Goal: Information Seeking & Learning: Learn about a topic

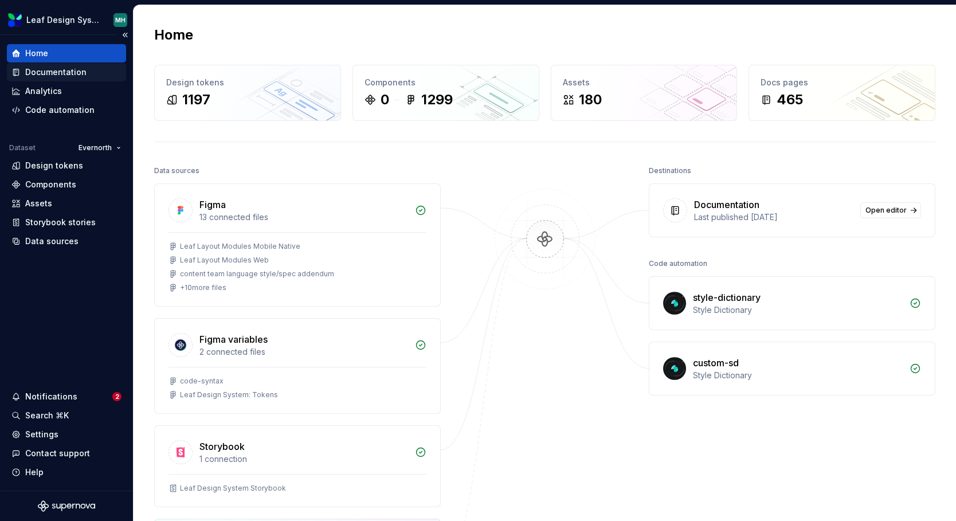
click at [81, 74] on div "Documentation" at bounding box center [55, 71] width 61 height 11
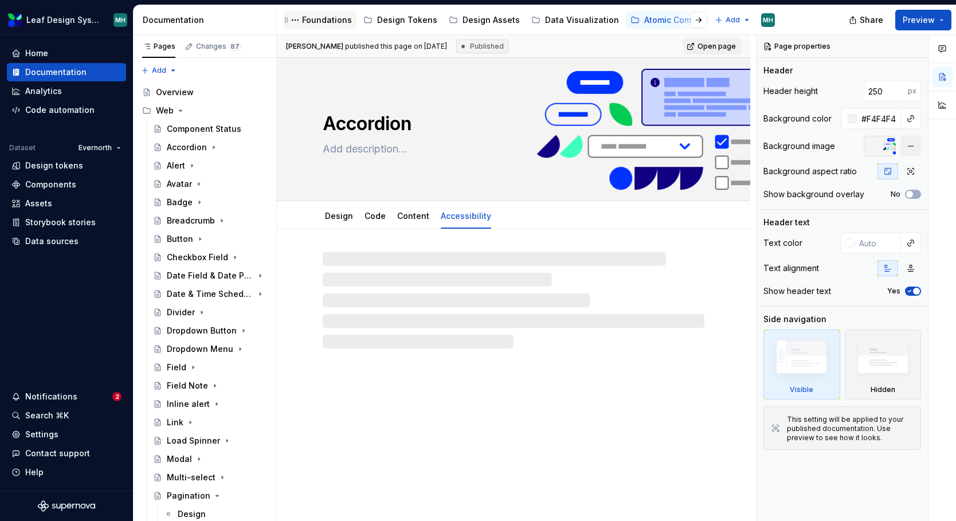
click at [335, 23] on div "Foundations" at bounding box center [327, 19] width 50 height 11
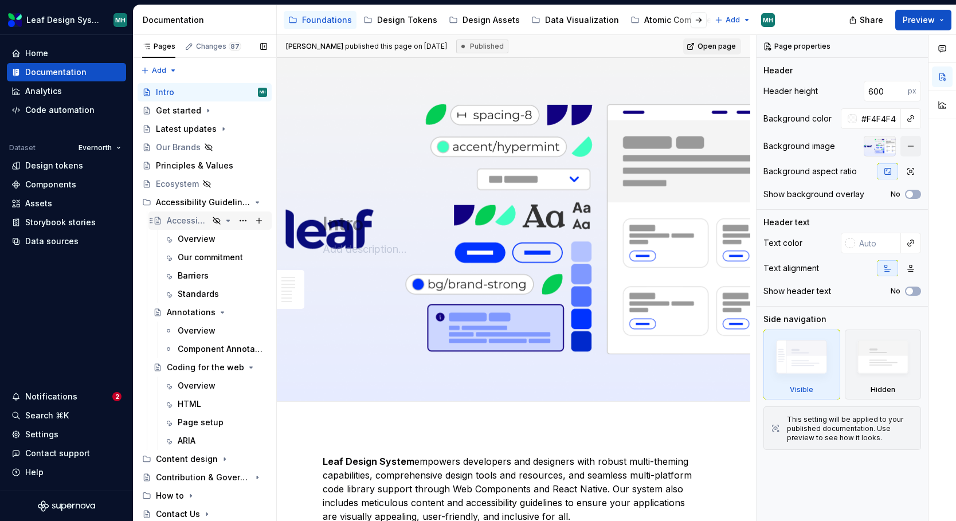
click at [193, 221] on div "Accessibility Overview" at bounding box center [188, 220] width 42 height 11
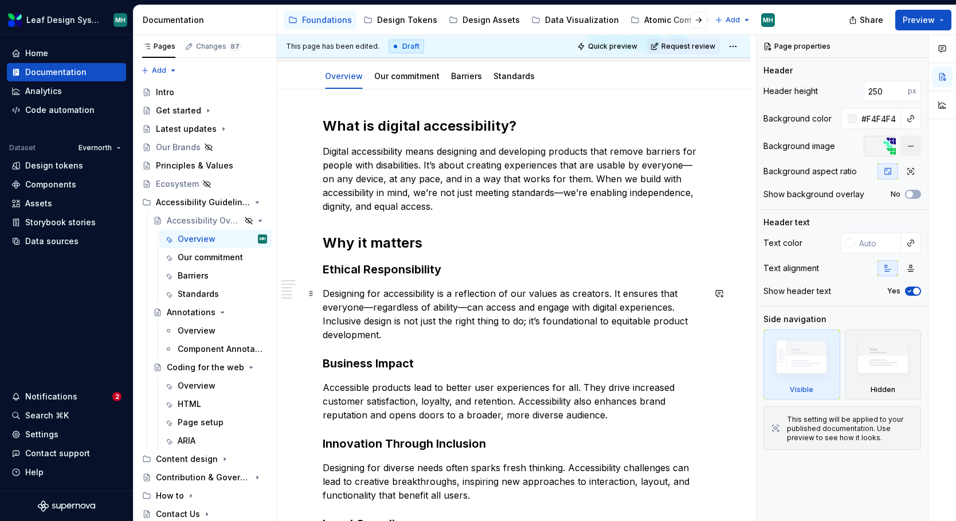
scroll to position [141, 0]
click at [460, 77] on link "Barriers" at bounding box center [466, 75] width 31 height 10
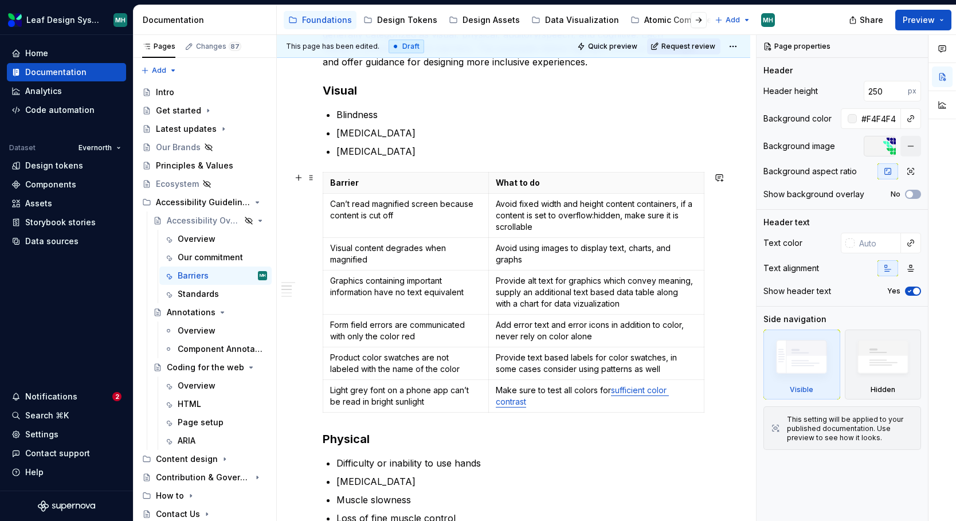
scroll to position [334, 0]
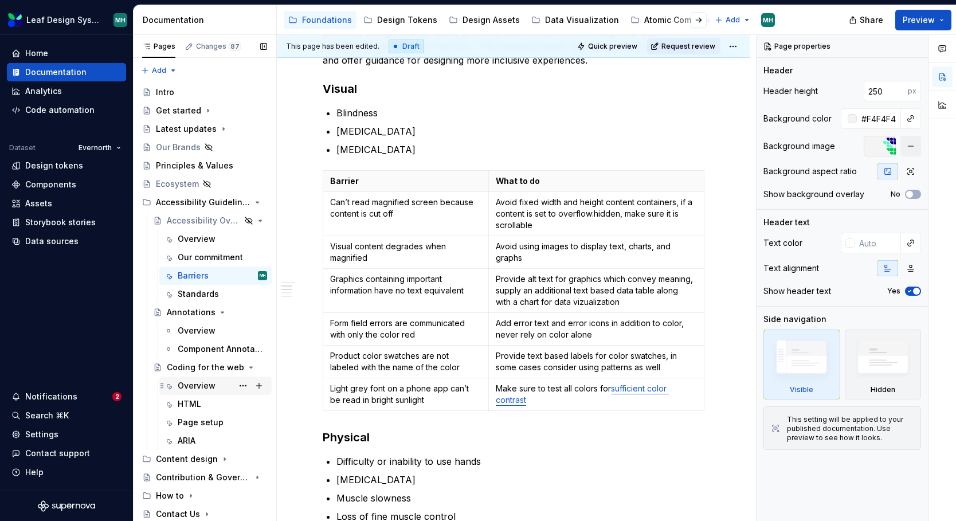
click at [191, 385] on div "Overview" at bounding box center [197, 385] width 38 height 11
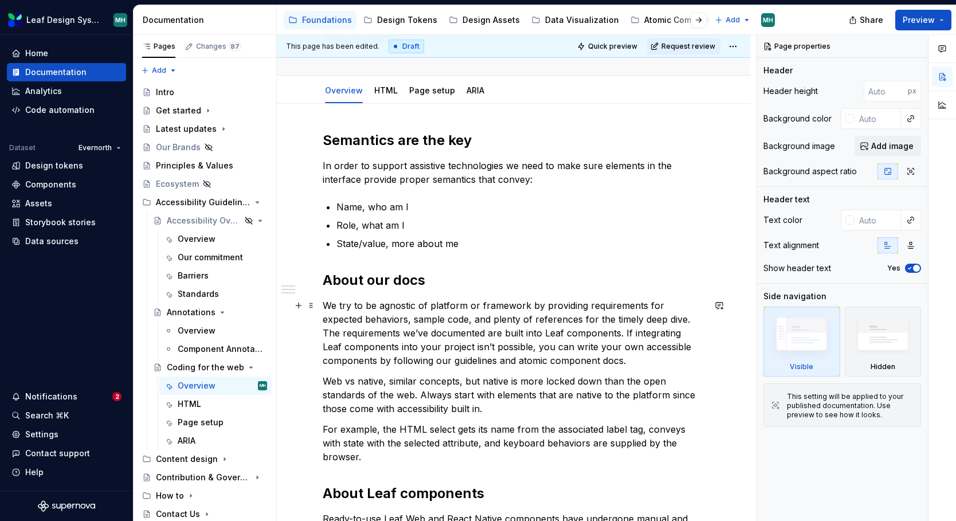
scroll to position [107, 0]
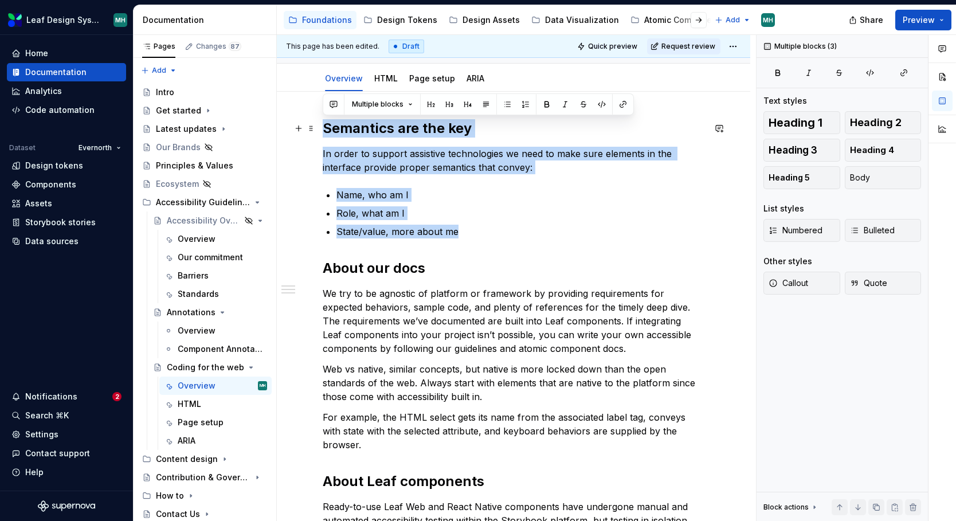
drag, startPoint x: 471, startPoint y: 228, endPoint x: 319, endPoint y: 128, distance: 181.7
click at [319, 128] on div "Semantics are the key In order to support assistive technologies we need to mak…" at bounding box center [513, 415] width 473 height 647
click at [576, 221] on ul "Name, who am I Role, what am I State/value, more about me" at bounding box center [520, 213] width 368 height 50
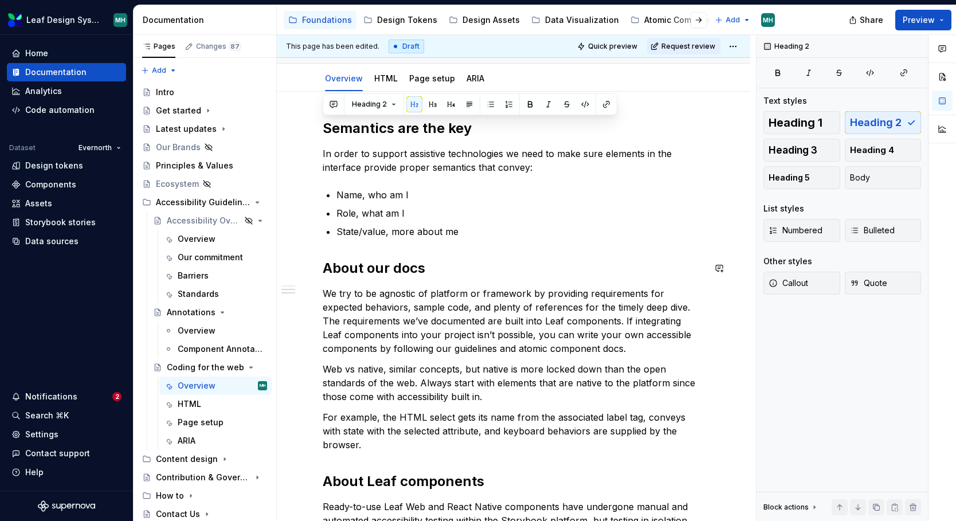
click at [555, 281] on div "Semantics are the key In order to support assistive technologies we need to mak…" at bounding box center [514, 343] width 382 height 449
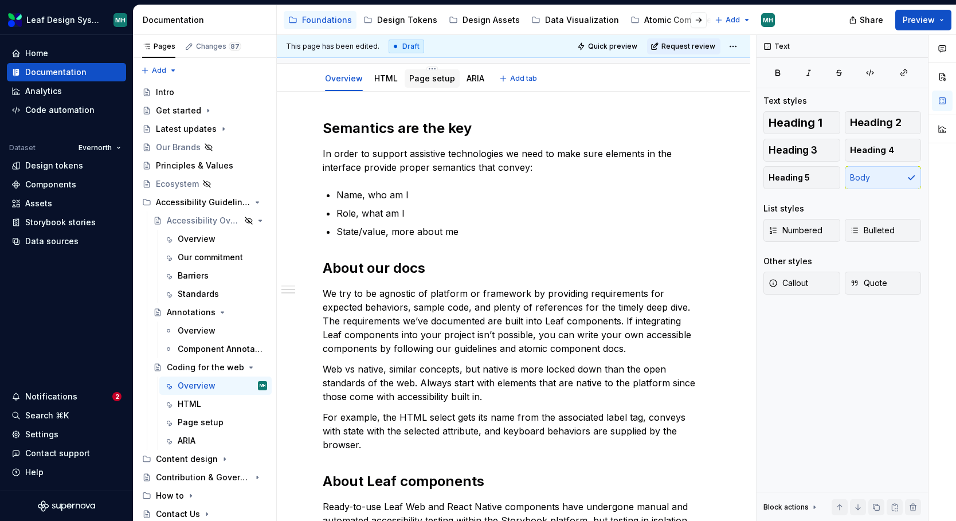
click at [432, 77] on link "Page setup" at bounding box center [432, 78] width 46 height 10
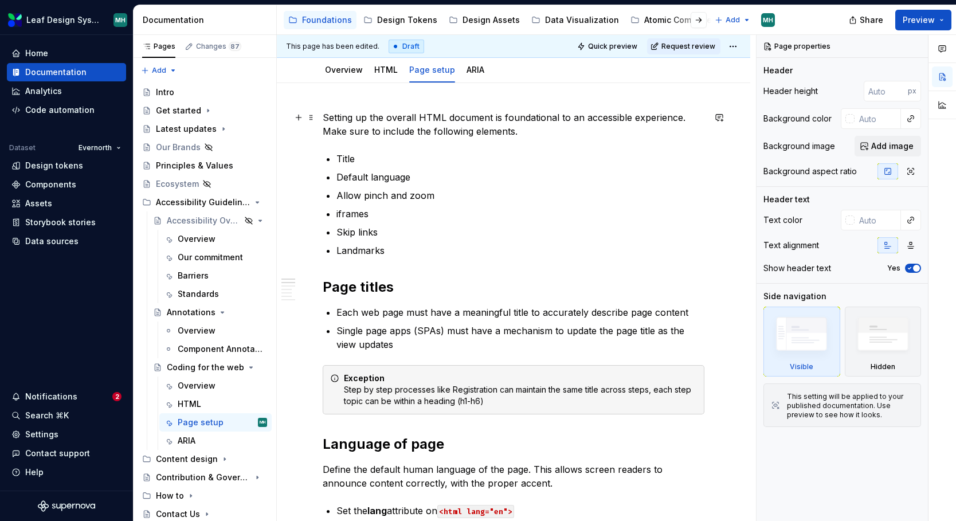
scroll to position [210, 0]
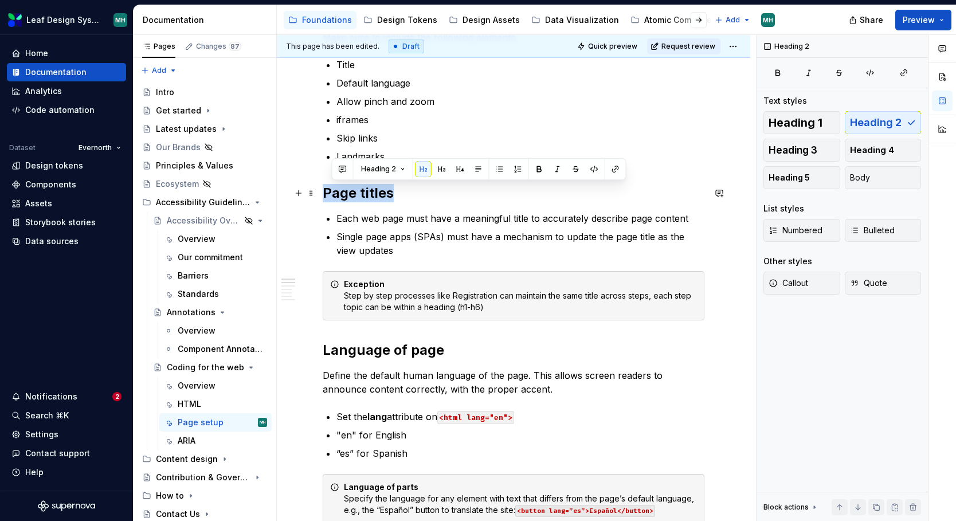
drag, startPoint x: 423, startPoint y: 199, endPoint x: 320, endPoint y: 196, distance: 103.2
click at [419, 214] on p "Each web page must have a meaningful title to accurately describe page content" at bounding box center [520, 218] width 368 height 14
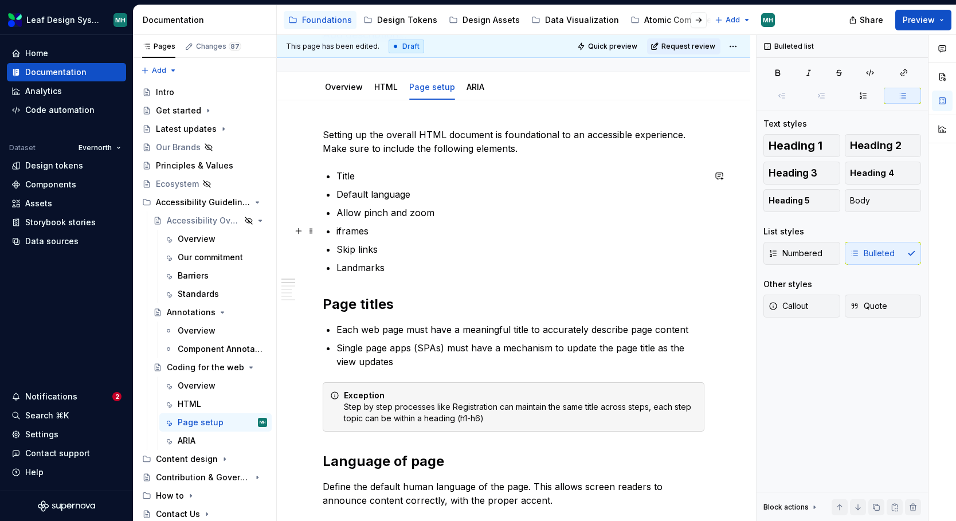
scroll to position [69, 0]
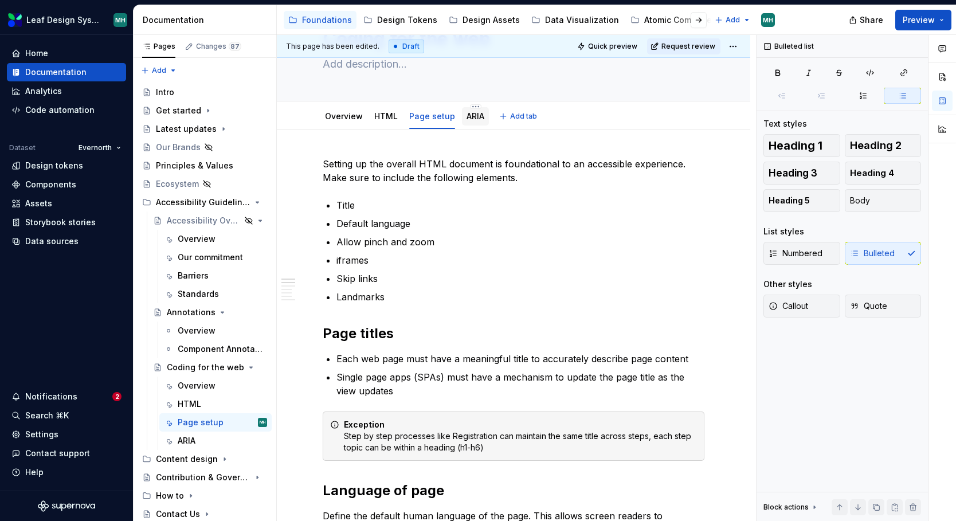
click at [476, 119] on link "ARIA" at bounding box center [475, 116] width 18 height 10
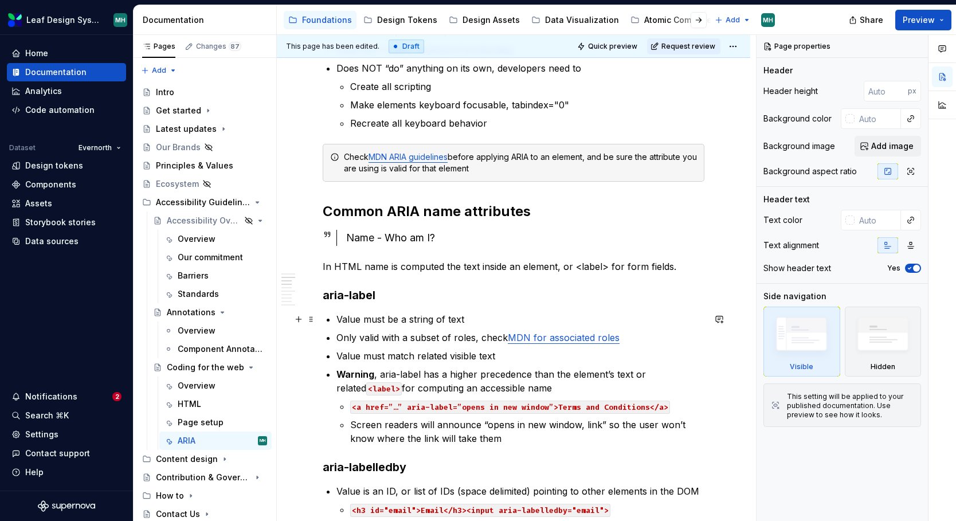
scroll to position [333, 0]
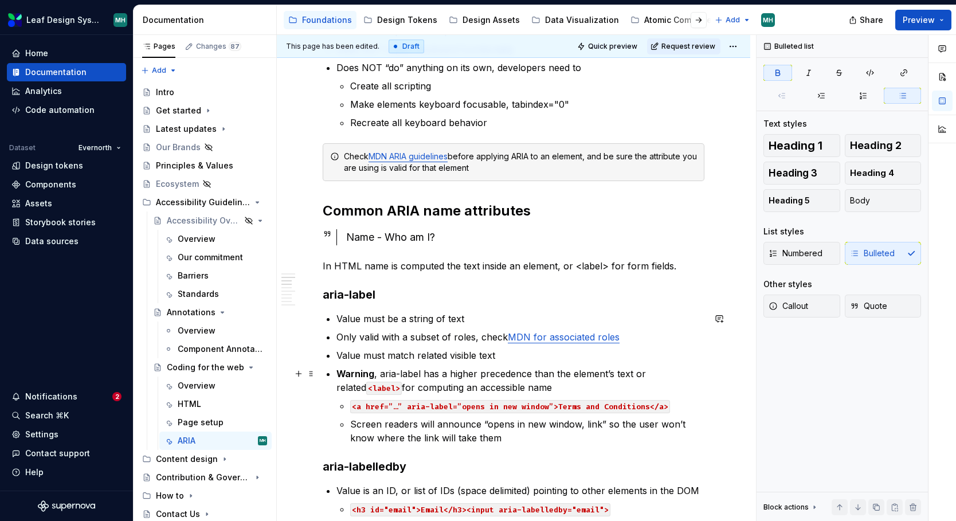
click at [356, 374] on strong "Warning" at bounding box center [355, 373] width 38 height 11
click at [504, 373] on p "Warning , aria-label has a higher precedence than the element’s text or related…" at bounding box center [520, 381] width 368 height 28
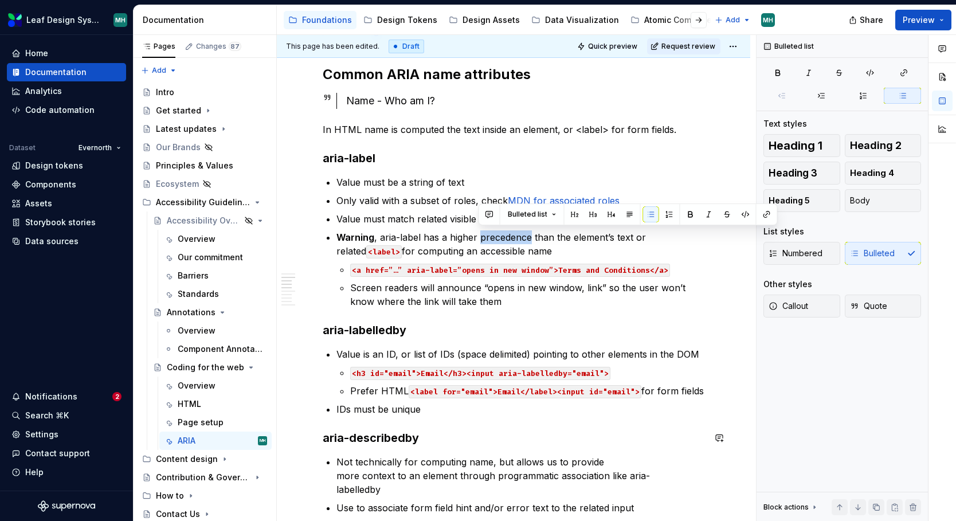
scroll to position [471, 0]
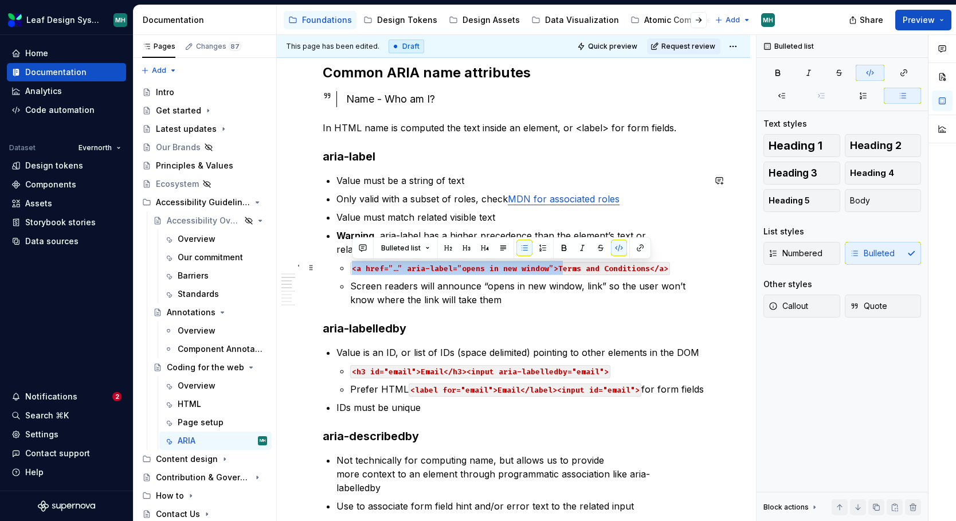
drag, startPoint x: 350, startPoint y: 269, endPoint x: 562, endPoint y: 266, distance: 212.0
click at [562, 266] on code "<a href=”…” aria-label=”opens in new window”>Terms and Conditions</a>" at bounding box center [510, 268] width 320 height 13
click at [571, 264] on code "<a href=”…” aria-label=”opens in new window”>Terms and Conditions</a>" at bounding box center [510, 268] width 320 height 13
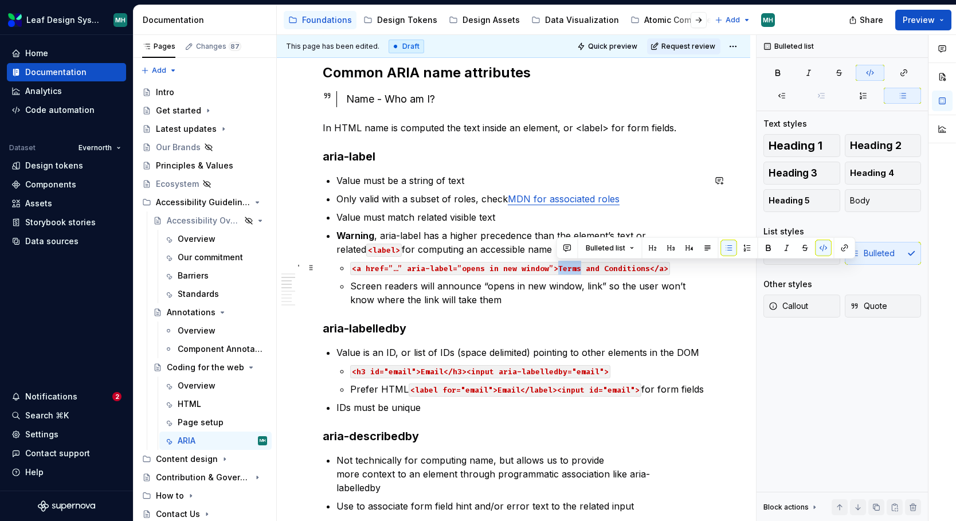
click at [571, 264] on code "<a href=”…” aria-label=”opens in new window”>Terms and Conditions</a>" at bounding box center [510, 268] width 320 height 13
click at [645, 302] on p "Screen readers will announce “opens in new window, link” so the user won’t know…" at bounding box center [527, 293] width 354 height 28
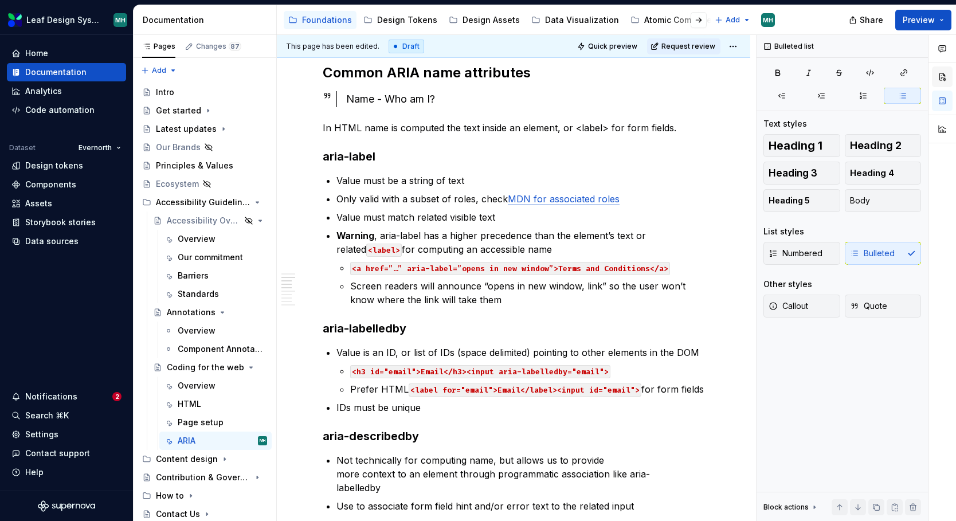
type textarea "*"
